Goal: Task Accomplishment & Management: Complete application form

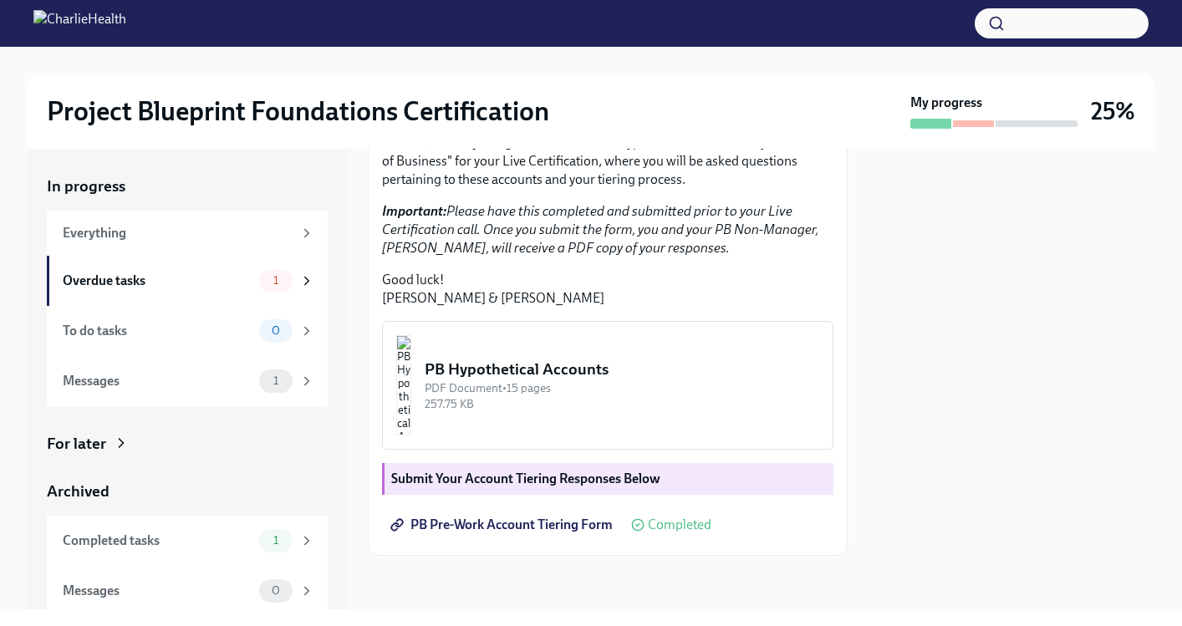
scroll to position [346, 0]
click at [232, 283] on div "Overdue tasks" at bounding box center [158, 281] width 190 height 18
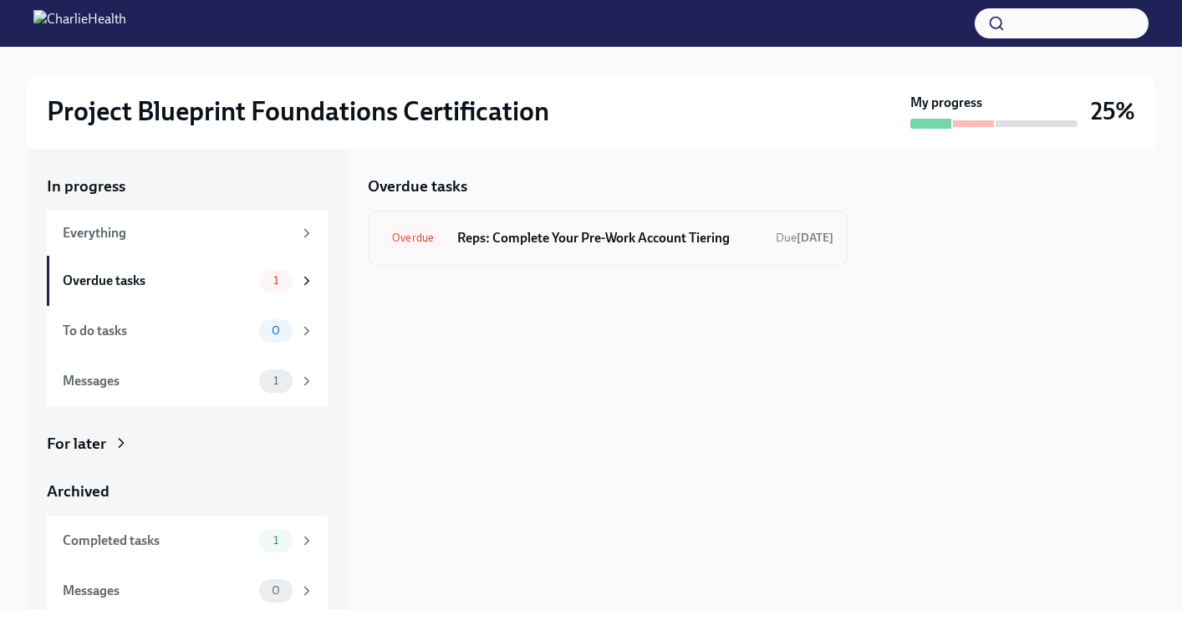
click at [588, 251] on div "Overdue Reps: Complete Your Pre-Work Account Tiering Due [DATE]" at bounding box center [608, 238] width 452 height 27
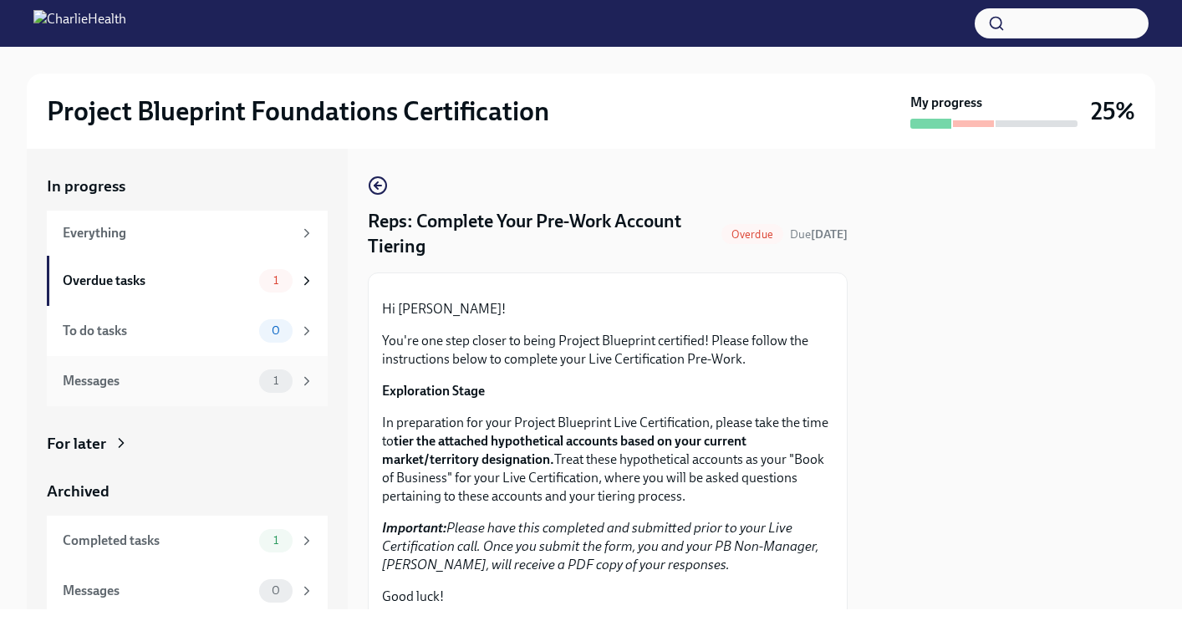
click at [299, 378] on icon at bounding box center [306, 381] width 15 height 15
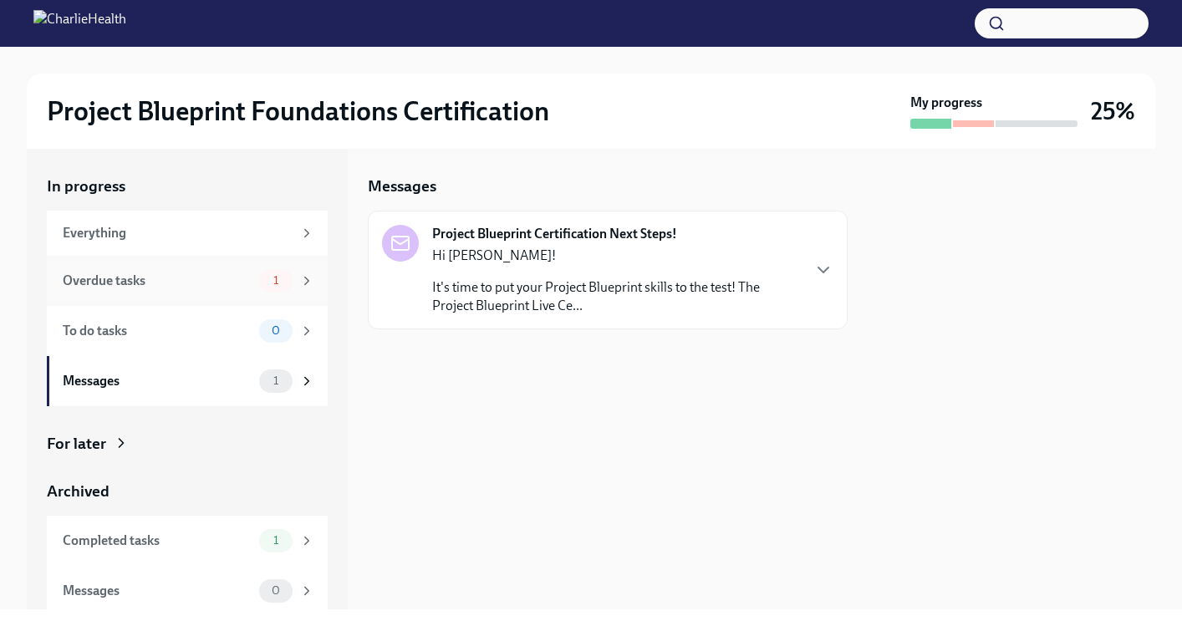
click at [232, 289] on div "Overdue tasks 1" at bounding box center [189, 280] width 252 height 23
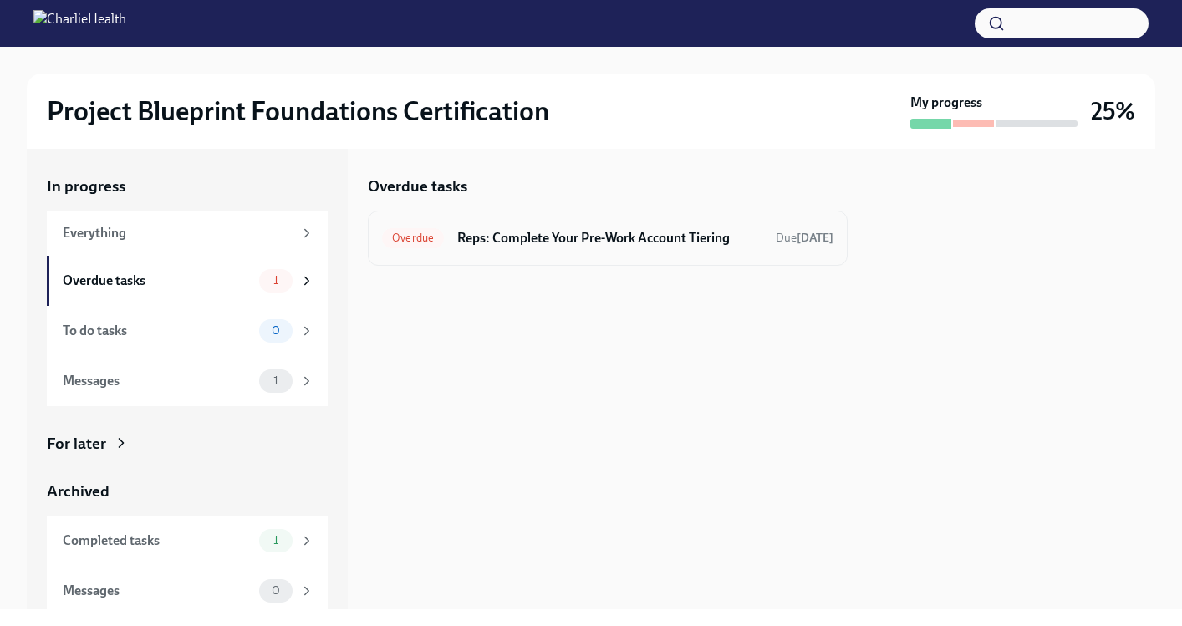
click at [631, 237] on h6 "Reps: Complete Your Pre-Work Account Tiering" at bounding box center [609, 238] width 305 height 18
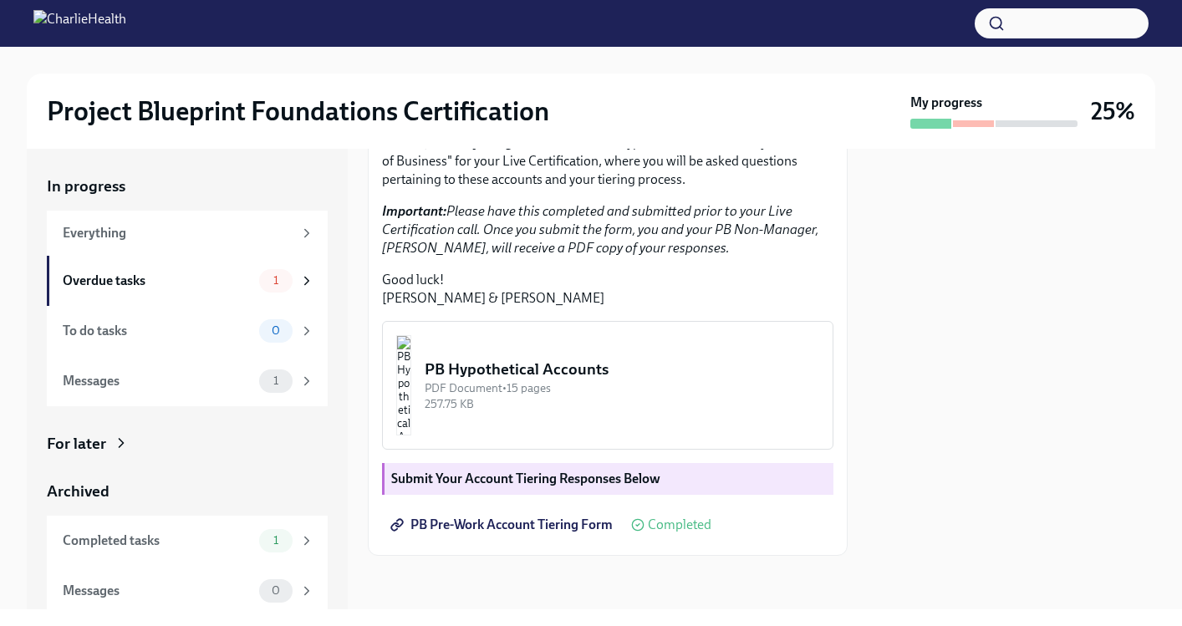
scroll to position [424, 0]
click at [569, 526] on span "PB Pre-Work Account Tiering Form" at bounding box center [503, 525] width 219 height 17
click at [411, 389] on img "button" at bounding box center [403, 385] width 15 height 100
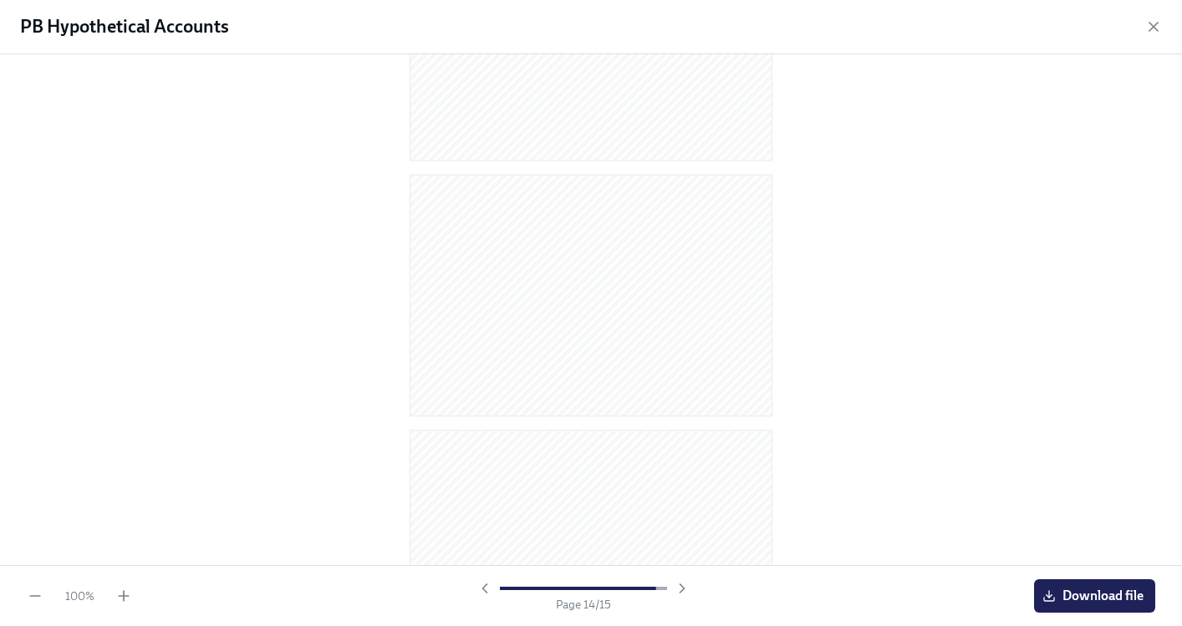
scroll to position [3223, 0]
